Goal: Information Seeking & Learning: Learn about a topic

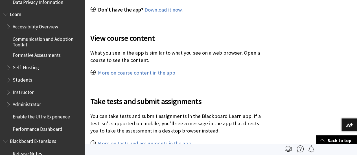
scroll to position [508, 0]
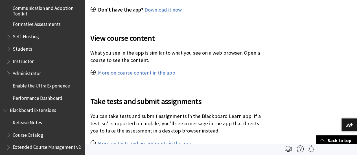
click at [24, 60] on span "Instructor" at bounding box center [23, 60] width 21 height 8
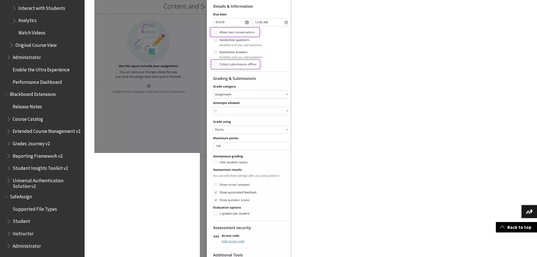
scroll to position [803, 0]
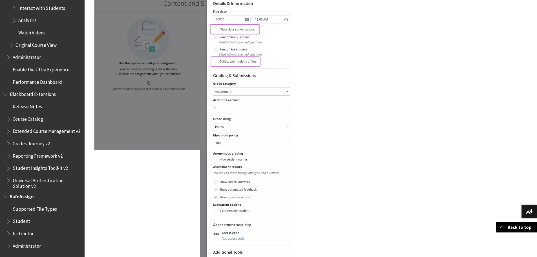
click at [21, 234] on span "Instructor" at bounding box center [23, 233] width 21 height 8
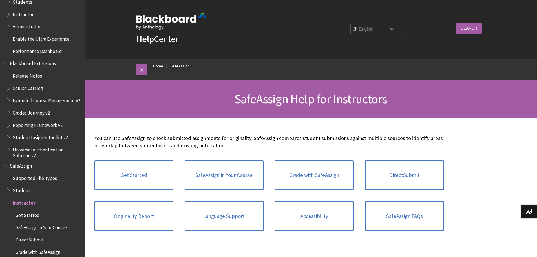
scroll to position [541, 0]
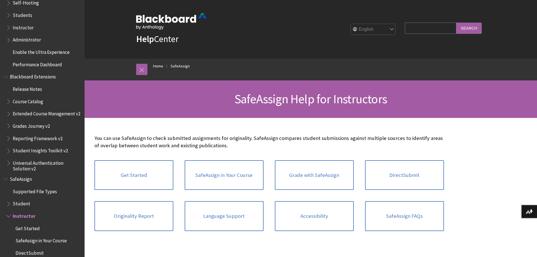
click at [22, 77] on span "Blackboard Extensions" at bounding box center [33, 76] width 46 height 8
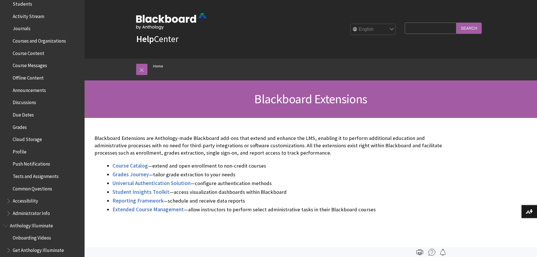
scroll to position [133, 0]
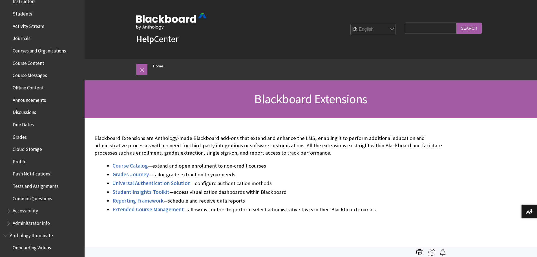
click at [25, 74] on span "Course Messages" at bounding box center [30, 75] width 34 height 8
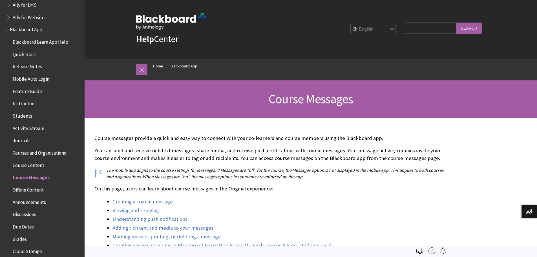
scroll to position [26, 0]
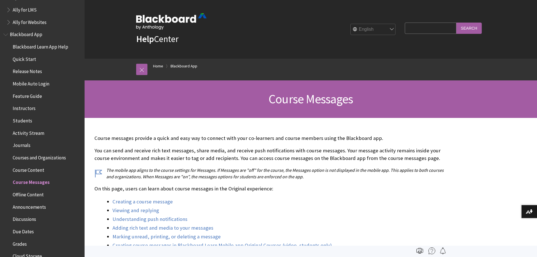
click at [28, 107] on span "Instructors" at bounding box center [24, 108] width 23 height 8
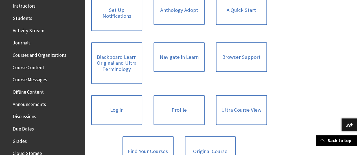
scroll to position [119, 0]
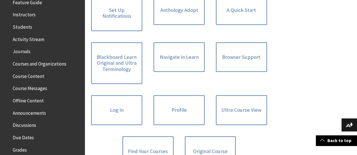
click at [30, 75] on span "Course Content" at bounding box center [29, 76] width 32 height 8
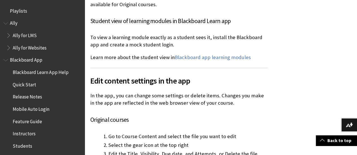
scroll to position [2116, 0]
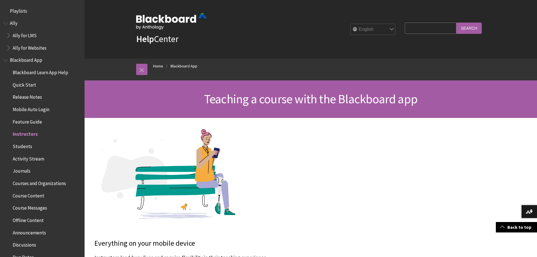
scroll to position [451, 0]
